Goal: Task Accomplishment & Management: Manage account settings

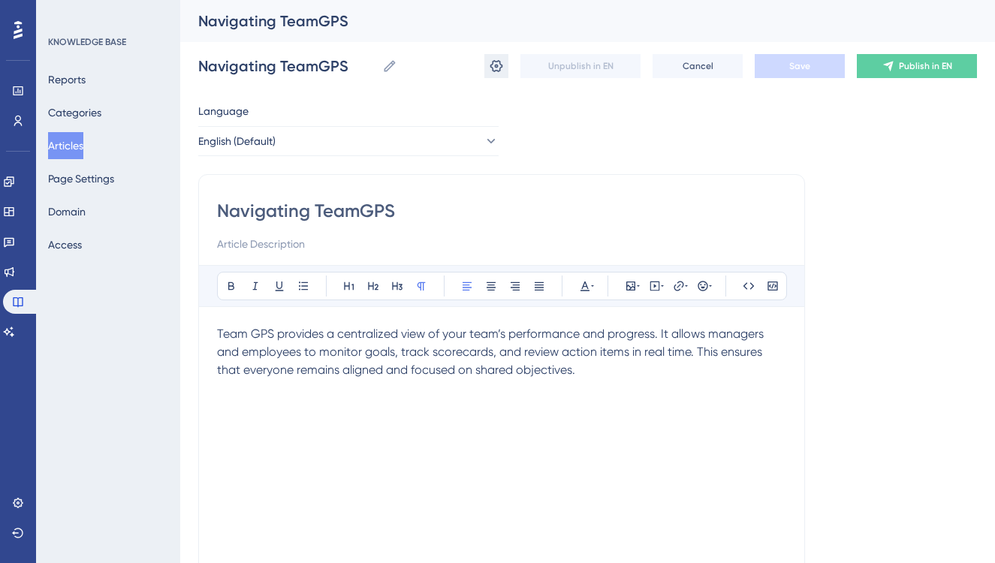
click at [489, 73] on icon at bounding box center [496, 66] width 15 height 15
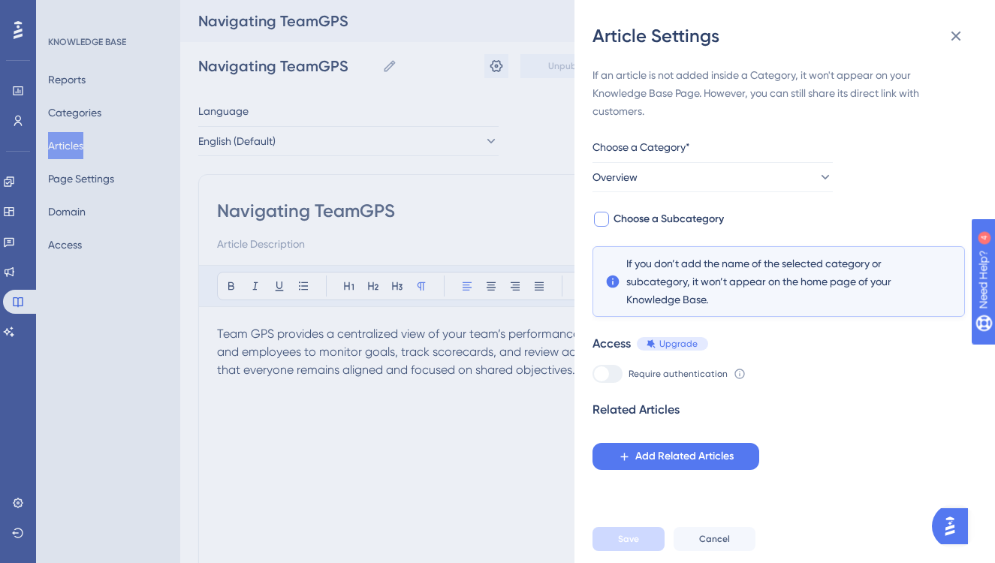
click at [601, 220] on div at bounding box center [601, 219] width 15 height 15
checkbox input "true"
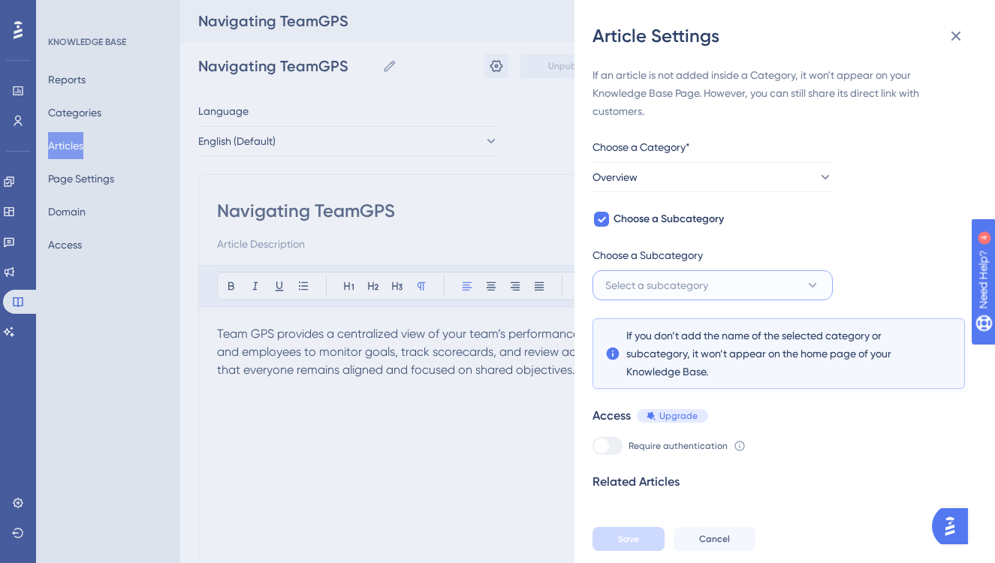
click at [811, 294] on button "Select a subcategory" at bounding box center [712, 285] width 240 height 30
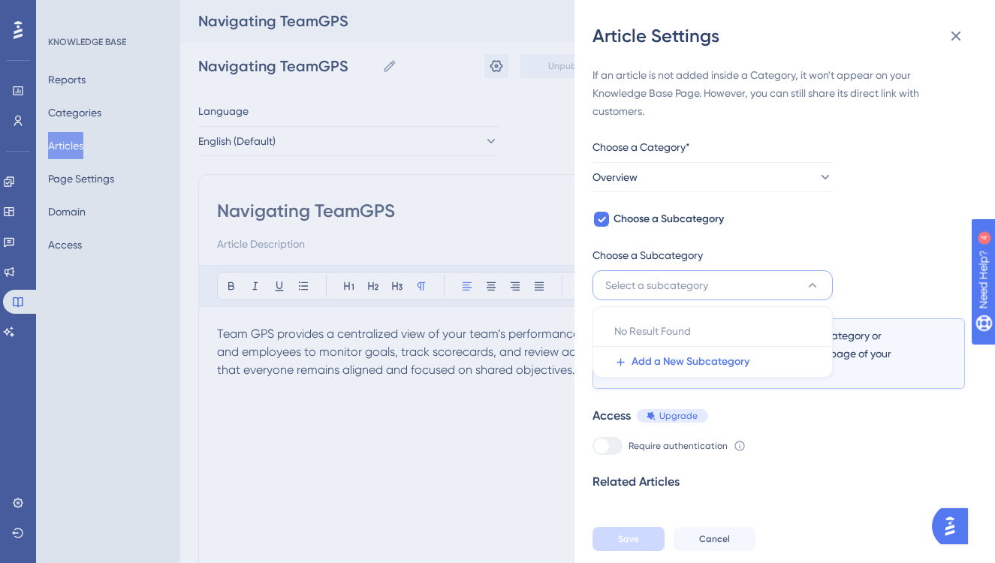
scroll to position [27, 0]
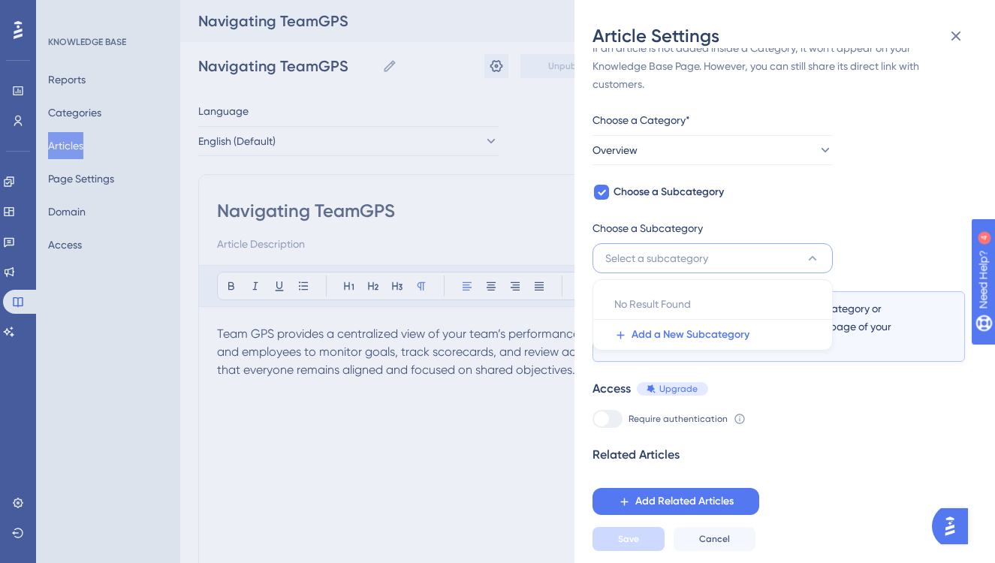
click at [834, 208] on div "If an article is not added inside a Category, it won't appear on your Knowledge…" at bounding box center [778, 277] width 372 height 476
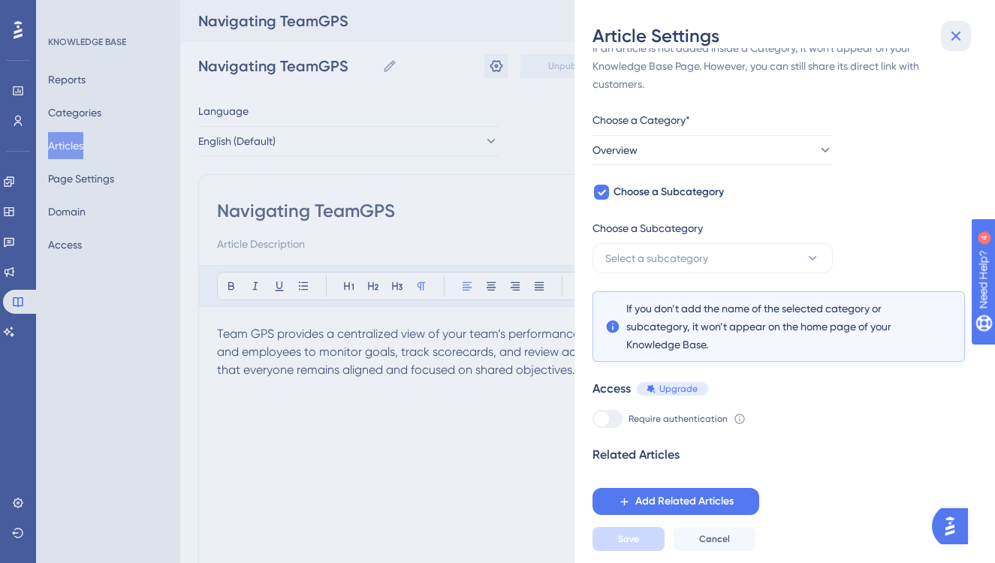
click at [959, 30] on icon at bounding box center [956, 36] width 18 height 18
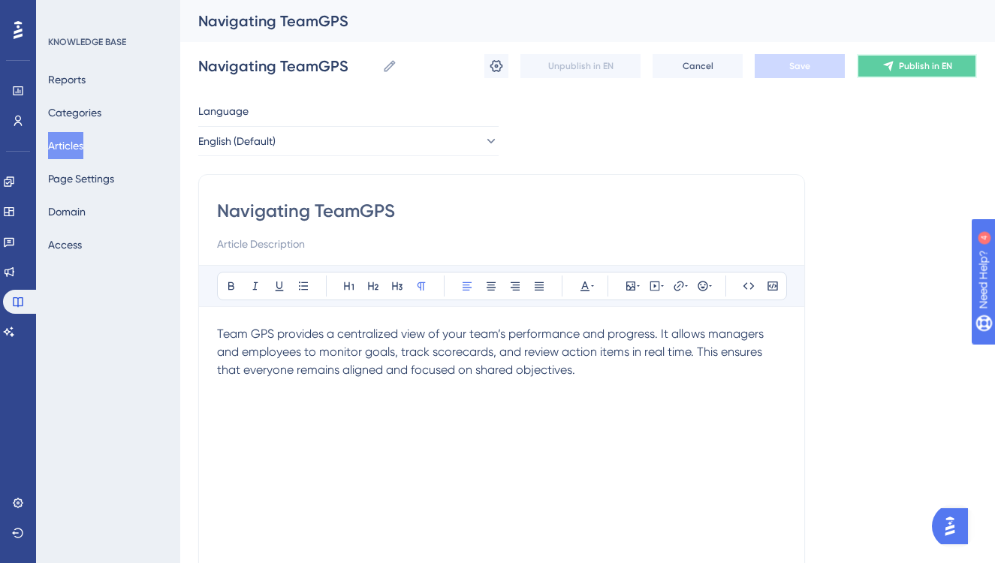
click at [896, 59] on button "Publish in EN" at bounding box center [917, 66] width 120 height 24
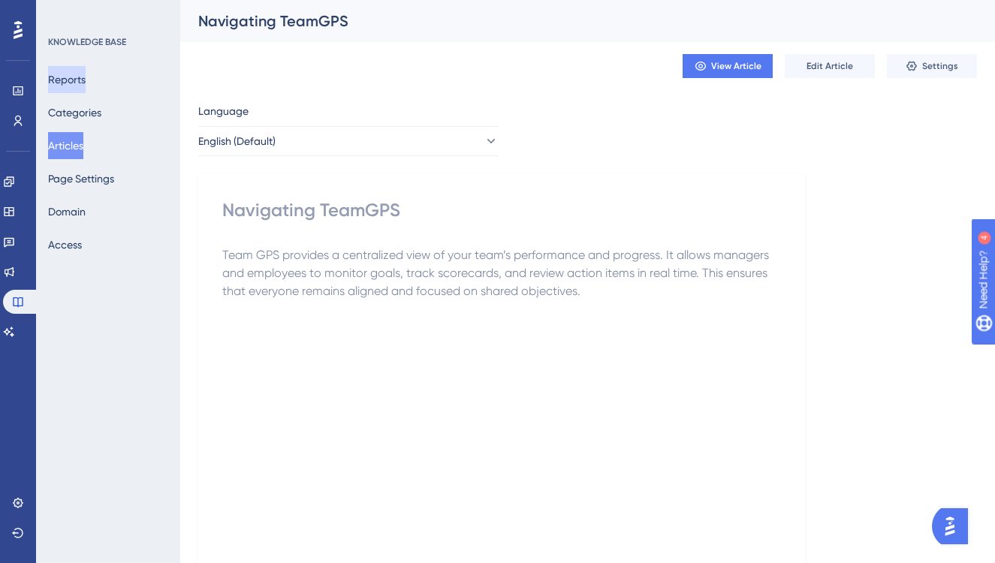
click at [83, 87] on button "Reports" at bounding box center [67, 79] width 38 height 27
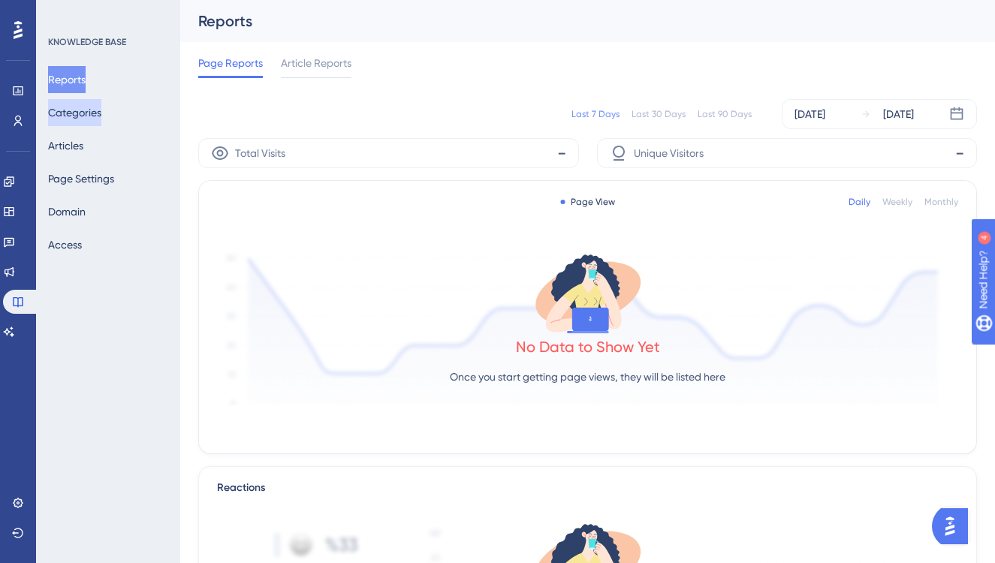
click at [87, 113] on button "Categories" at bounding box center [74, 112] width 53 height 27
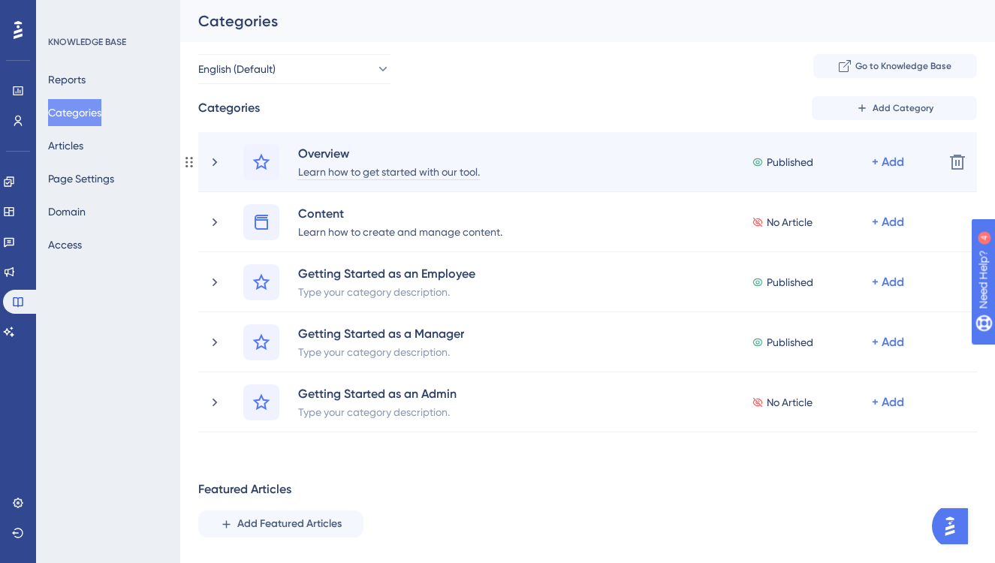
click at [415, 170] on div "Learn how to get started with our tool." at bounding box center [388, 171] width 183 height 18
click at [479, 171] on div "Learn how to get started with our tool." at bounding box center [388, 171] width 183 height 18
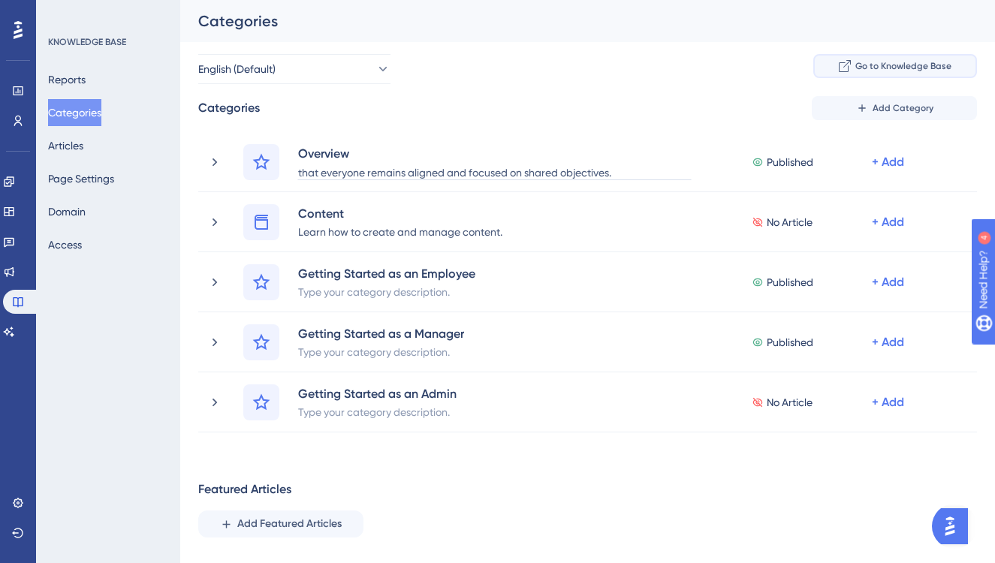
click at [834, 68] on div "Performance Users Engagement Widgets Feedback Product Updates Knowledge Base AI…" at bounding box center [587, 345] width 815 height 691
